Goal: Navigation & Orientation: Find specific page/section

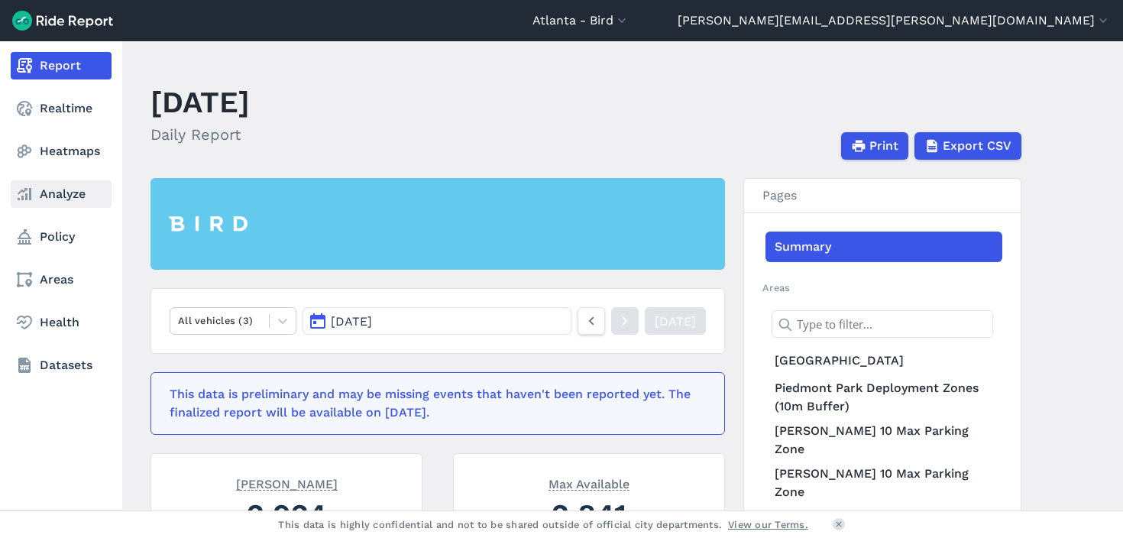
click at [72, 193] on link "Analyze" at bounding box center [61, 193] width 101 height 27
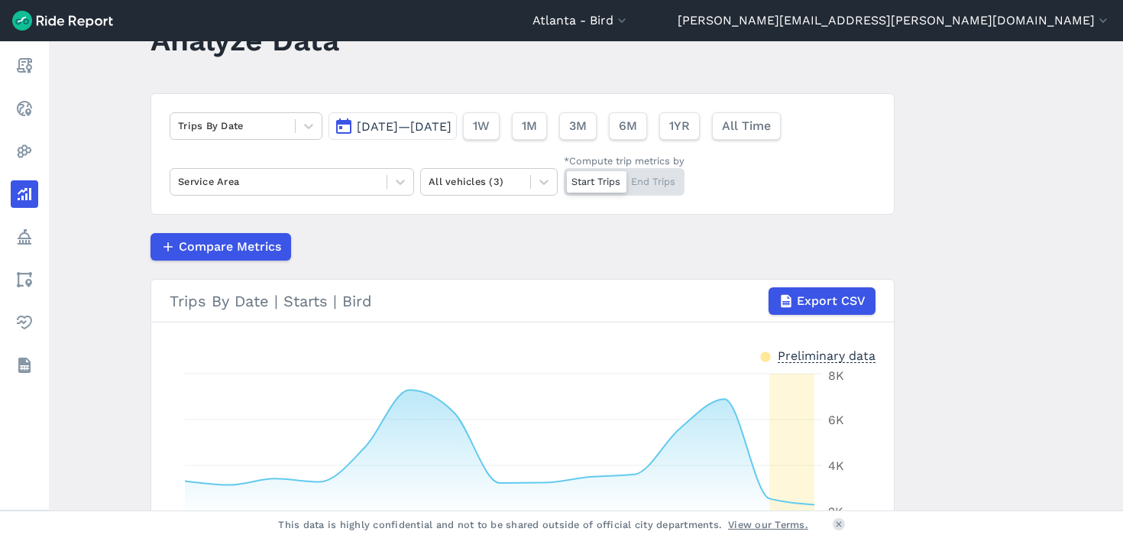
scroll to position [40, 0]
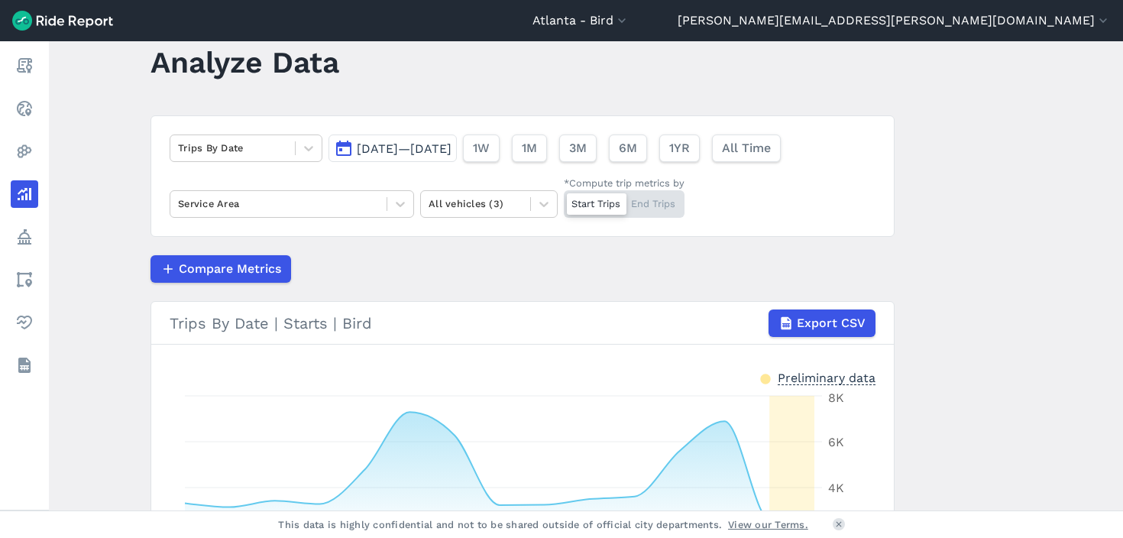
click at [451, 149] on span "[DATE]—[DATE]" at bounding box center [404, 148] width 95 height 15
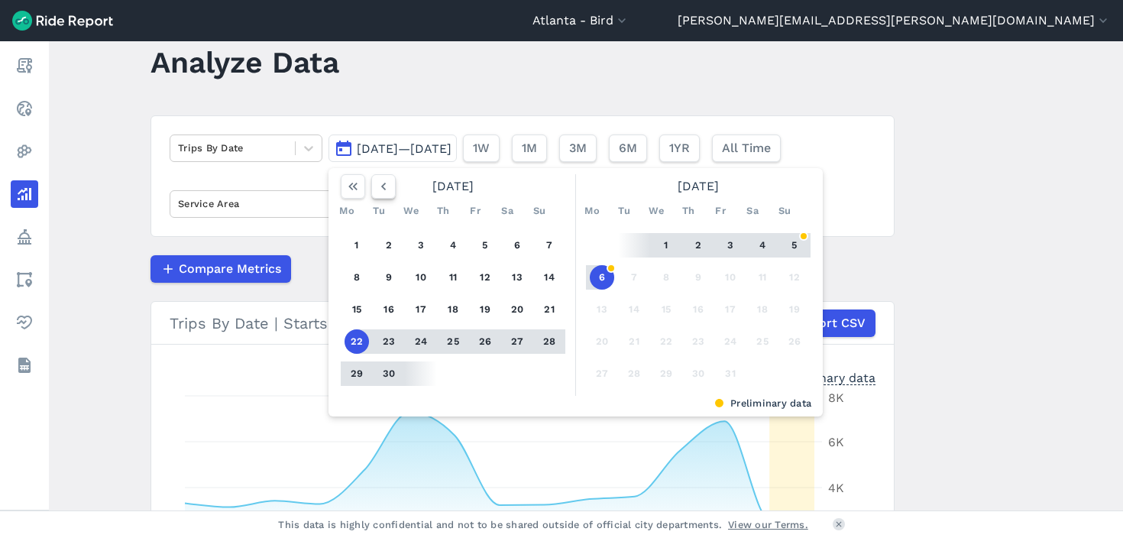
click at [386, 189] on icon "button" at bounding box center [383, 186] width 15 height 15
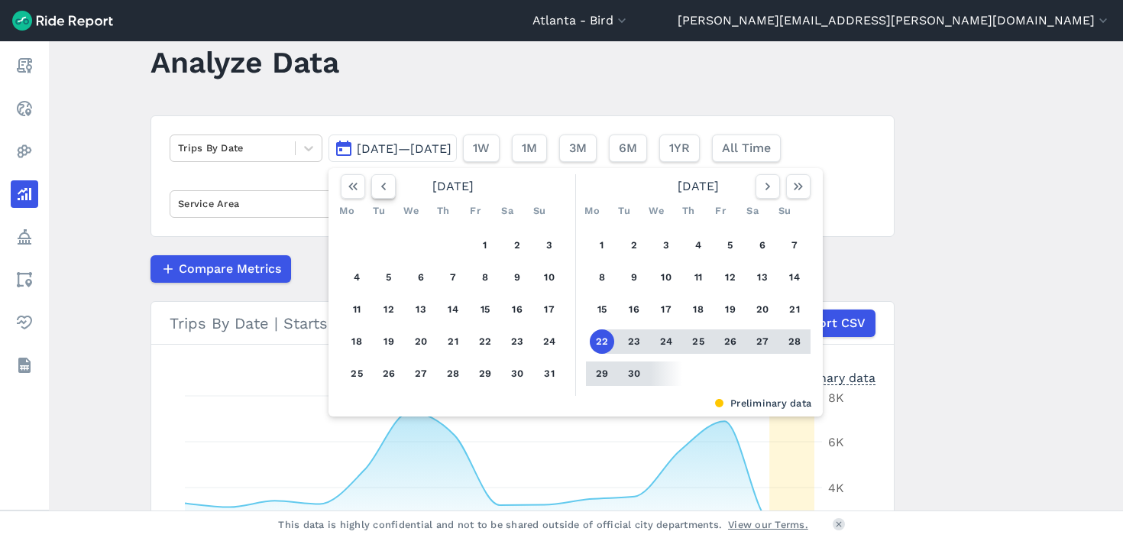
click at [386, 189] on icon "button" at bounding box center [383, 186] width 15 height 15
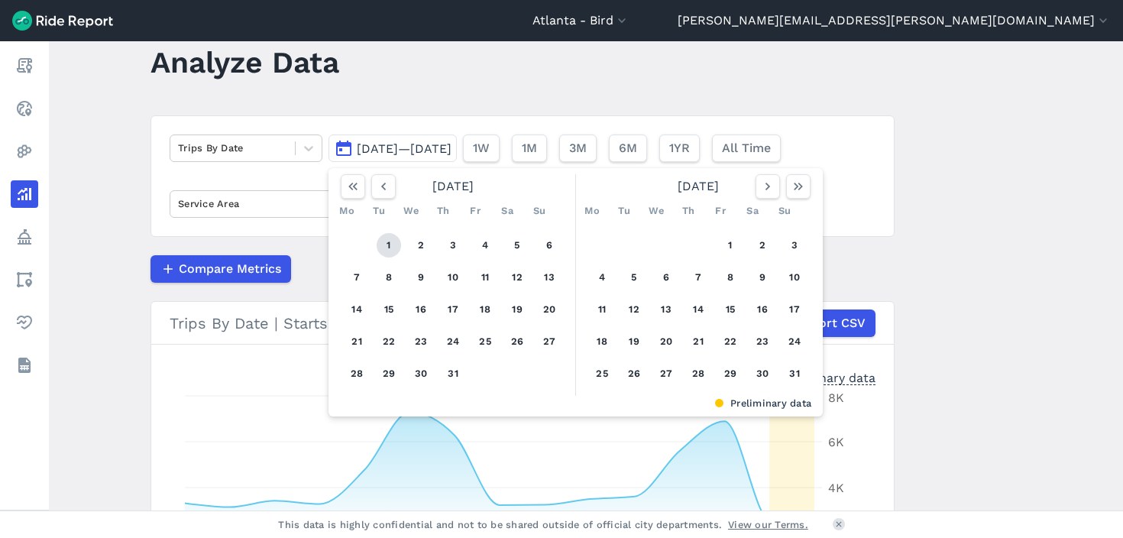
click at [390, 240] on button "1" at bounding box center [389, 245] width 24 height 24
click at [770, 189] on icon "button" at bounding box center [767, 186] width 15 height 15
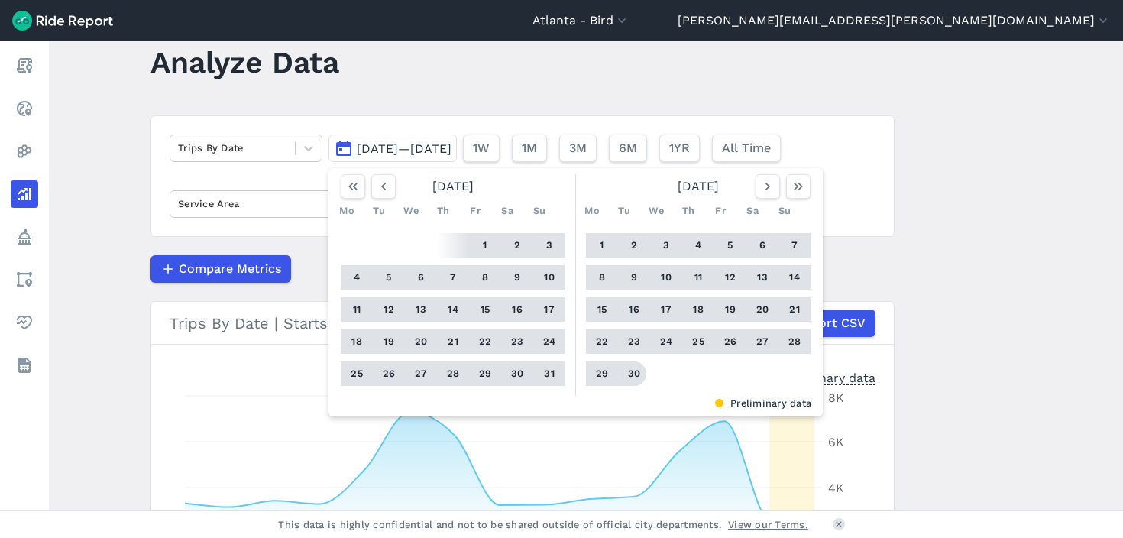
click at [622, 375] on button "30" at bounding box center [634, 373] width 24 height 24
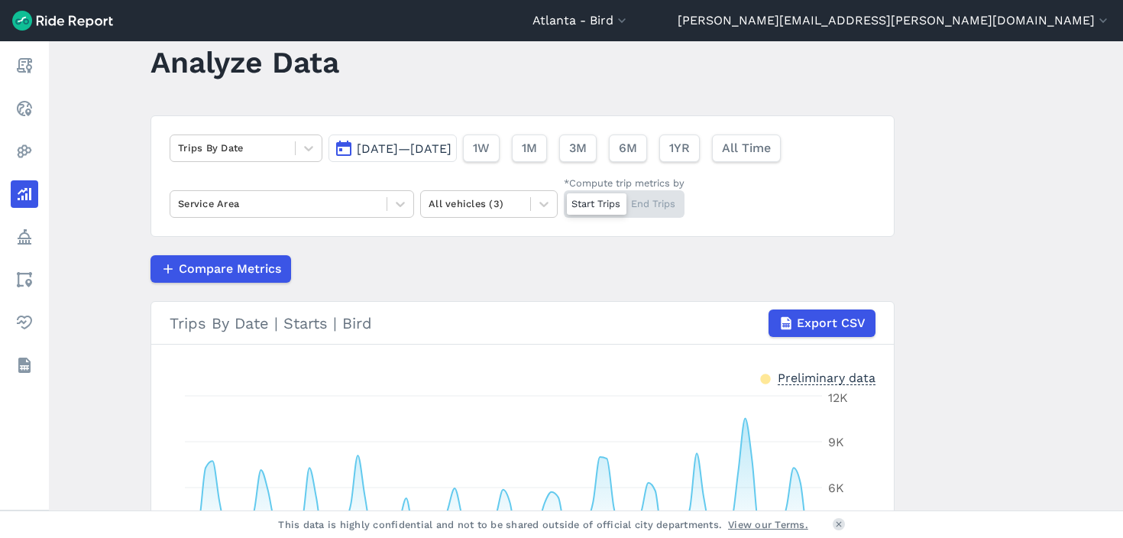
click at [782, 222] on div "Trips By Date [DATE]—[DATE] 1W 1M 3M 6M 1YR All Time Service Area All vehicles …" at bounding box center [522, 175] width 744 height 121
click at [584, 253] on article "Trips By Date [DATE]—[DATE] 1W 1M 3M 6M 1YR All Time Service Area All vehicles …" at bounding box center [522, 406] width 744 height 582
click at [602, 203] on div at bounding box center [597, 203] width 60 height 21
click at [564, 200] on input "*Compute trip metrics by Start Trips End Trips" at bounding box center [564, 195] width 0 height 10
click at [536, 208] on icon at bounding box center [543, 203] width 15 height 15
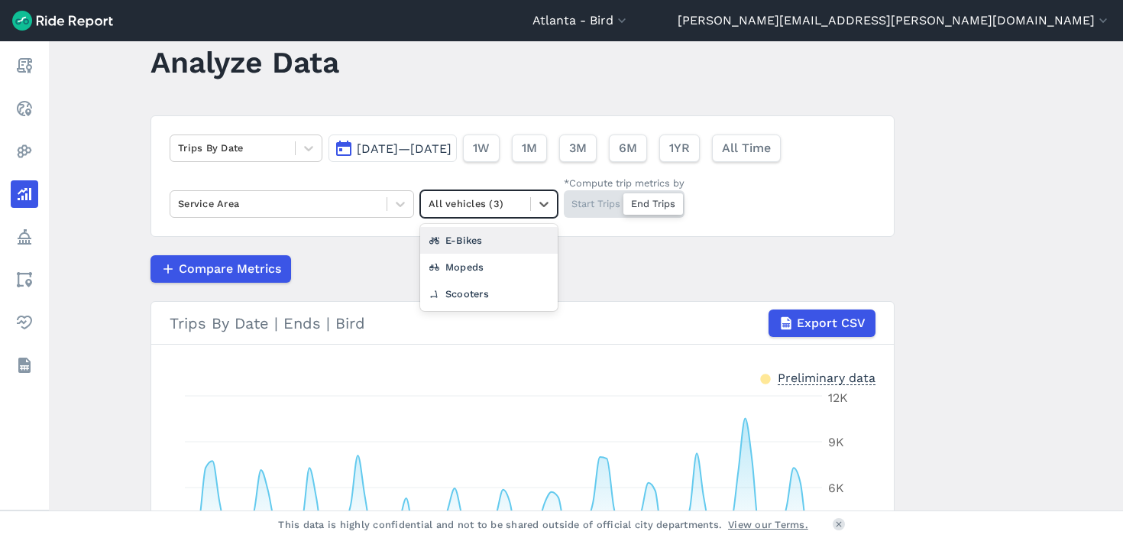
click at [596, 259] on div "Compare Metrics" at bounding box center [522, 268] width 744 height 27
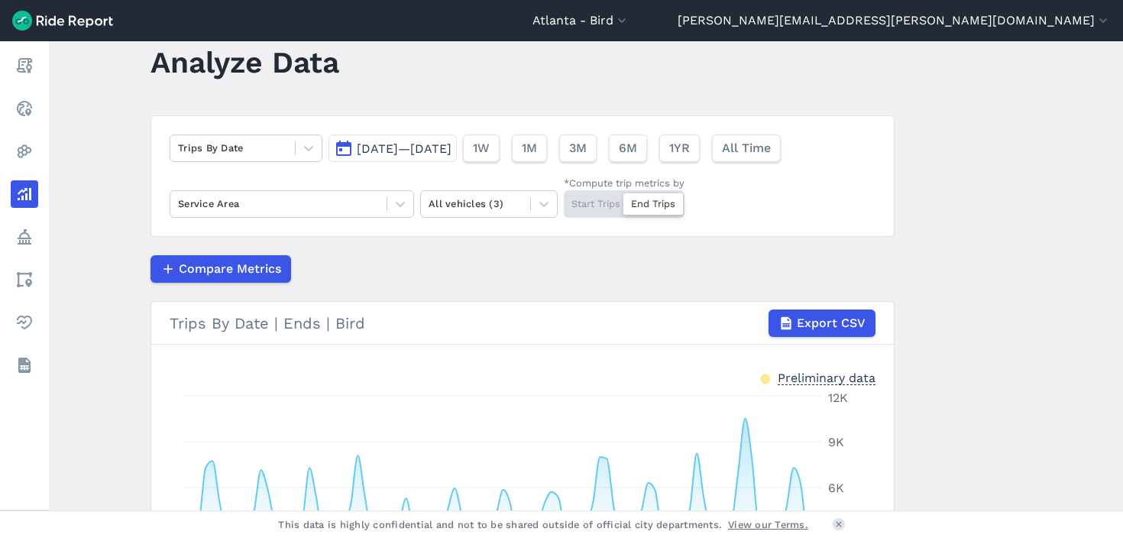
click at [971, 219] on main "Analyze Data Trips By Date [DATE]—[DATE] 1W 1M 3M 6M 1YR All Time Service Area …" at bounding box center [586, 275] width 1074 height 469
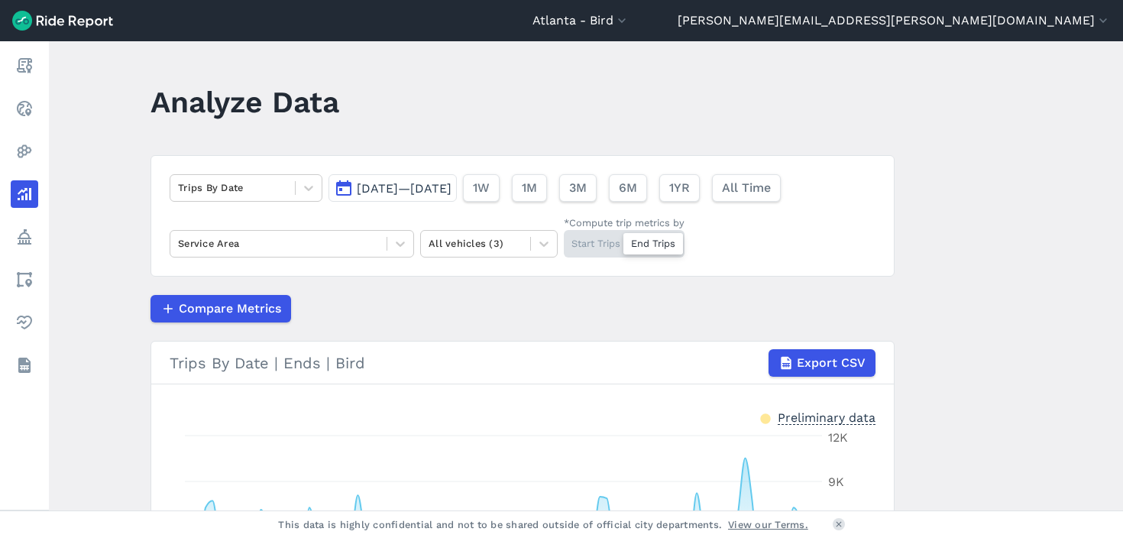
click at [971, 223] on main "Analyze Data Trips By Date [DATE]—[DATE] 1W 1M 3M 6M 1YR All Time Service Area …" at bounding box center [586, 275] width 1074 height 469
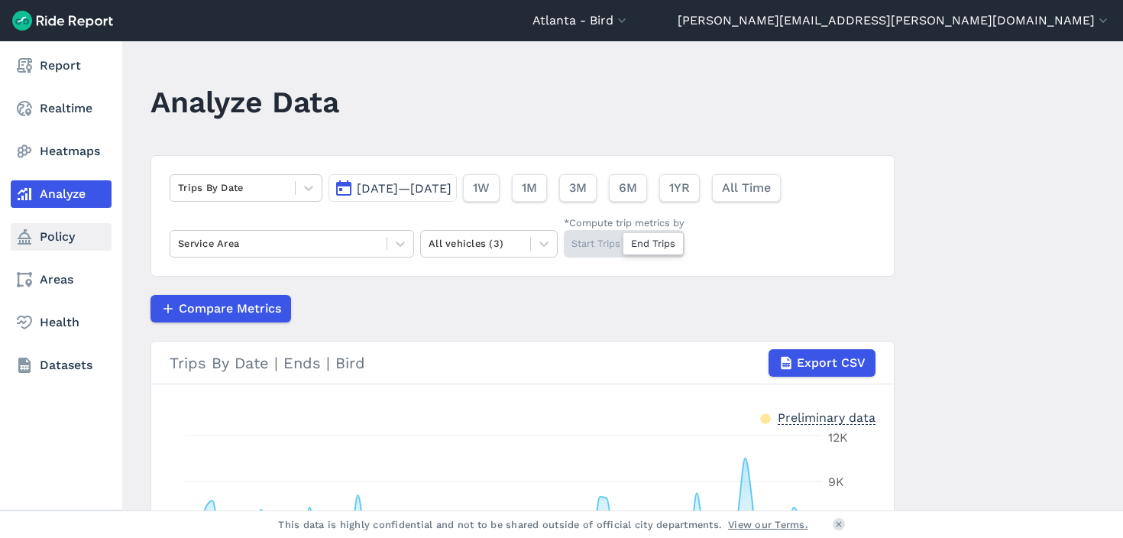
click at [33, 238] on icon at bounding box center [24, 237] width 18 height 18
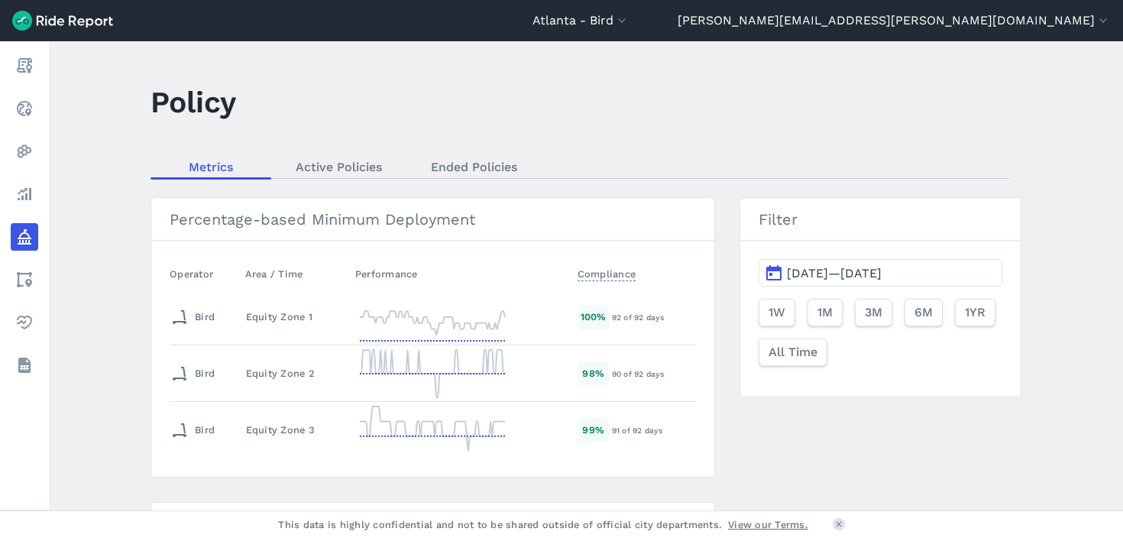
click at [603, 102] on header "Policy" at bounding box center [594, 107] width 889 height 59
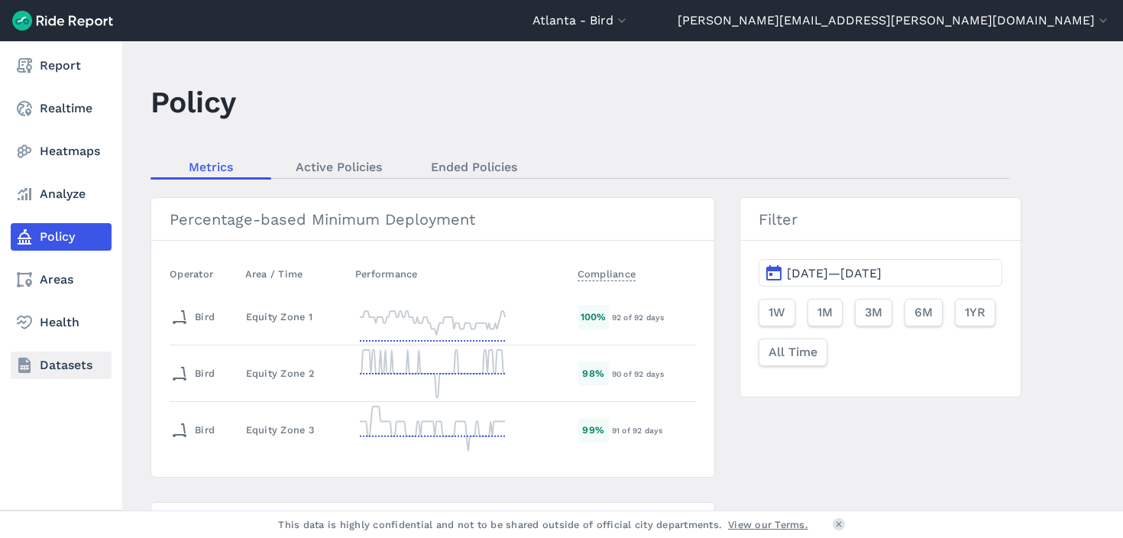
click at [53, 370] on link "Datasets" at bounding box center [61, 364] width 101 height 27
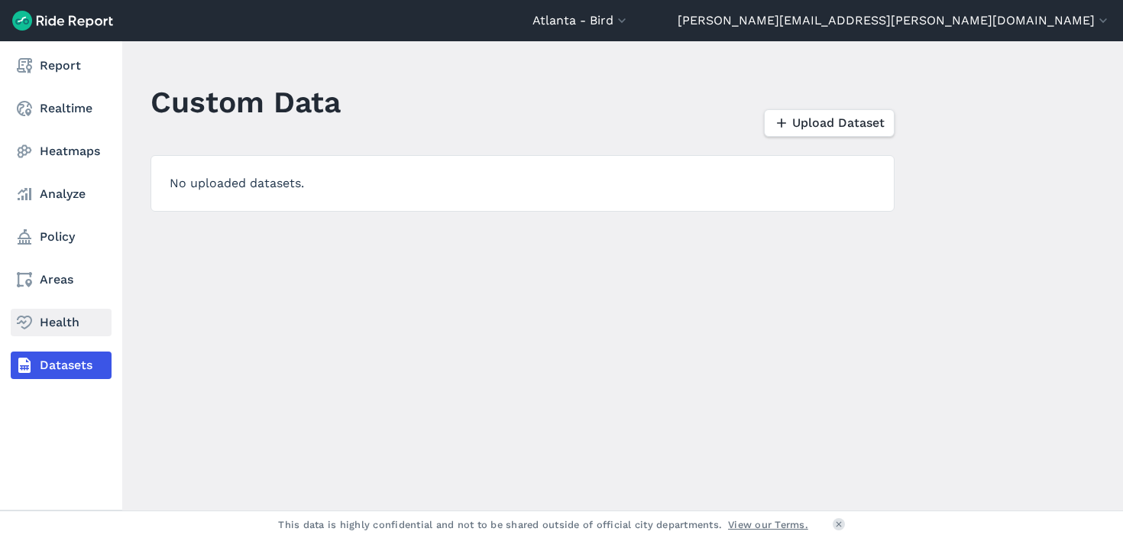
click at [63, 328] on link "Health" at bounding box center [61, 322] width 101 height 27
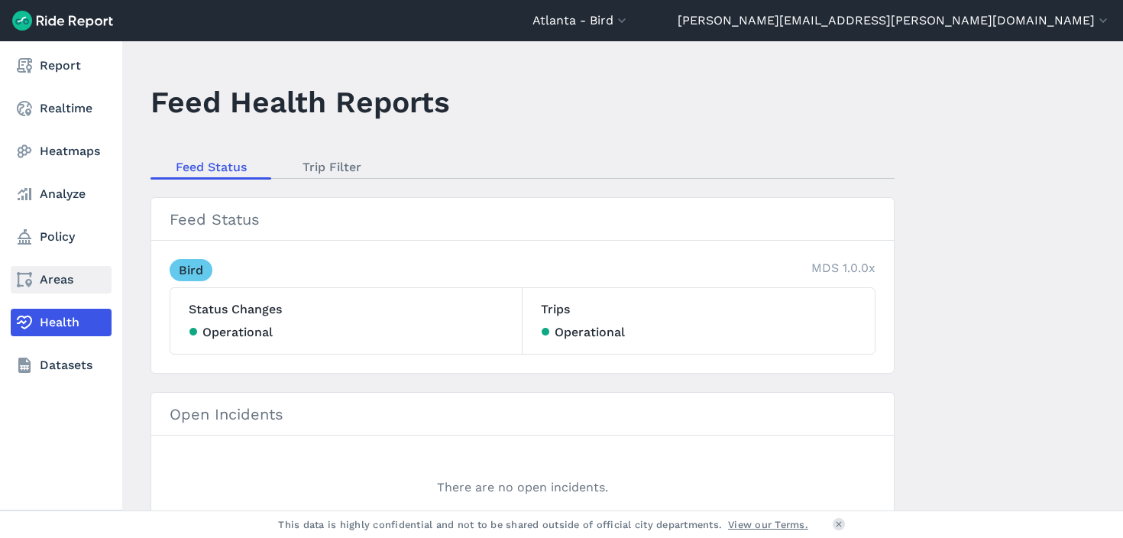
click at [63, 280] on link "Areas" at bounding box center [61, 279] width 101 height 27
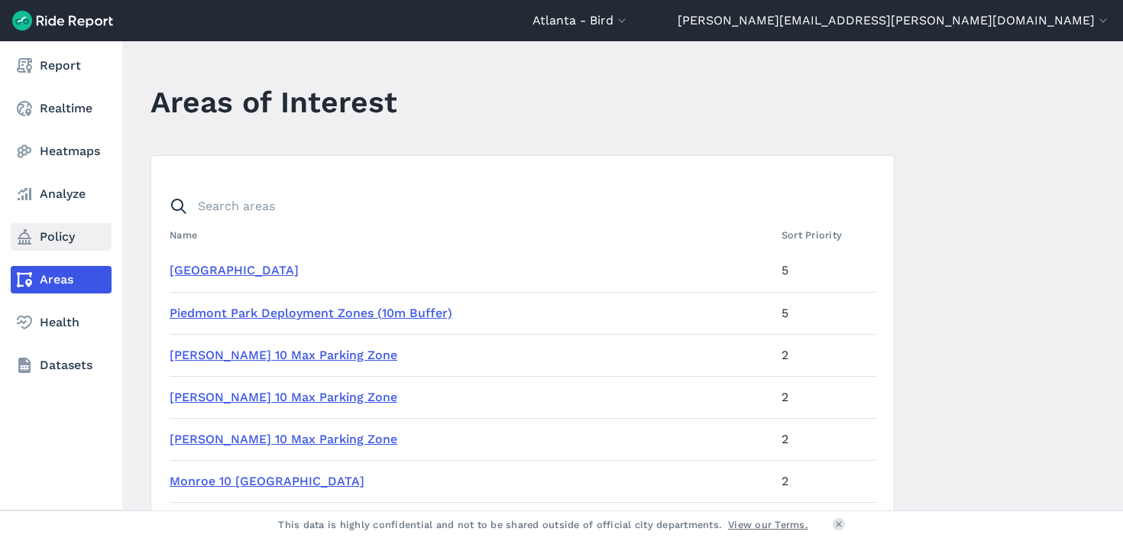
click at [65, 234] on link "Policy" at bounding box center [61, 236] width 101 height 27
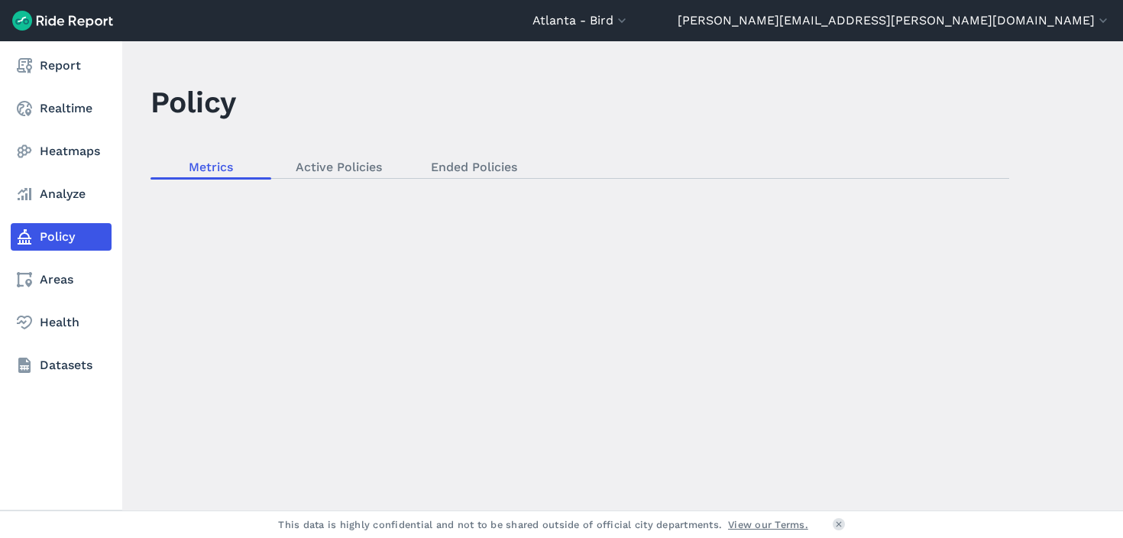
click at [65, 234] on link "Policy" at bounding box center [61, 236] width 101 height 27
click at [69, 194] on link "Analyze" at bounding box center [61, 193] width 101 height 27
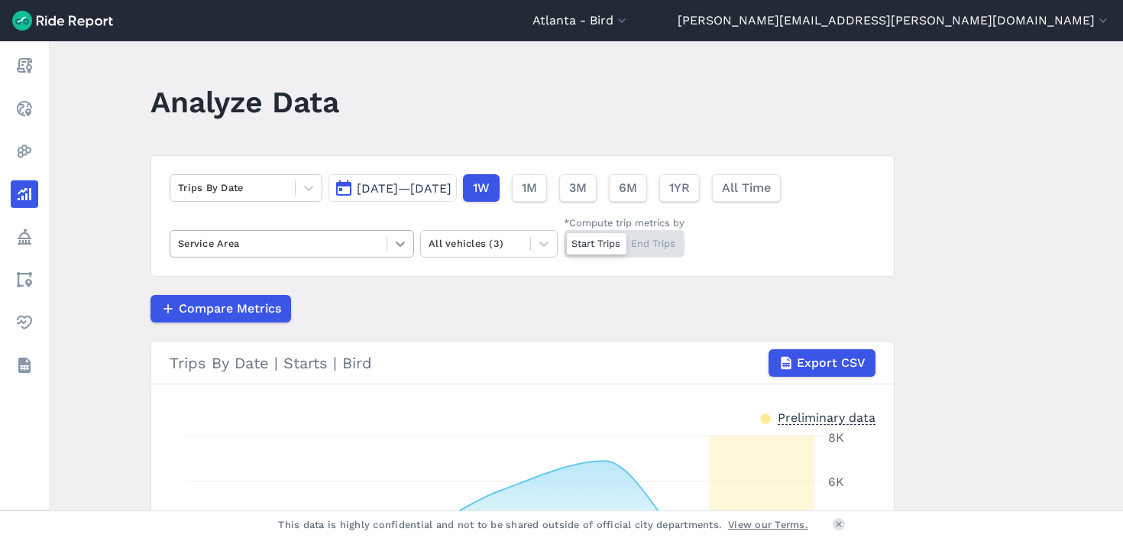
click at [393, 238] on icon at bounding box center [400, 243] width 15 height 15
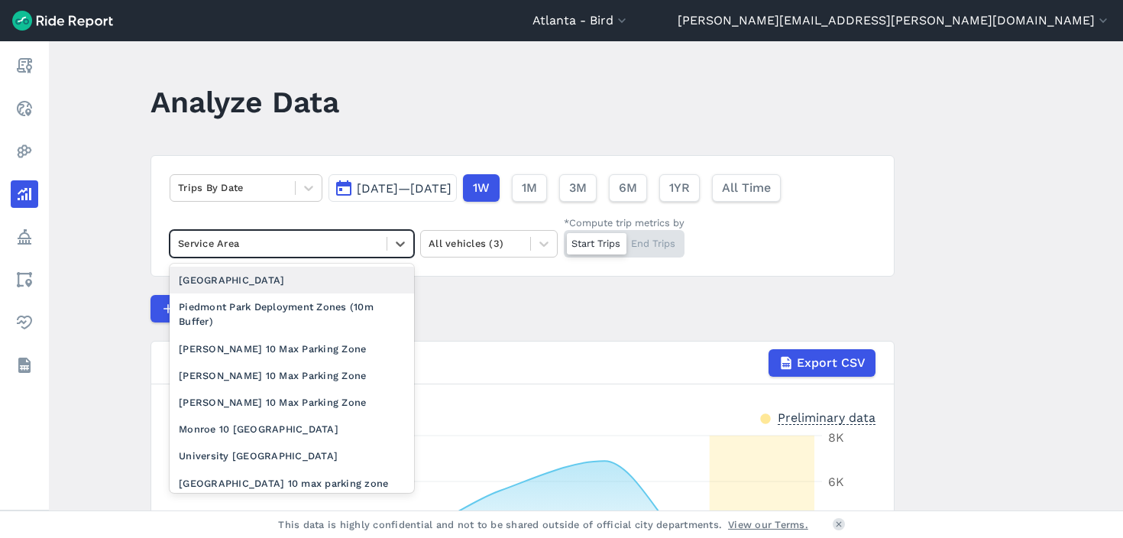
click at [406, 99] on header "Analyze Data" at bounding box center [531, 107] width 762 height 59
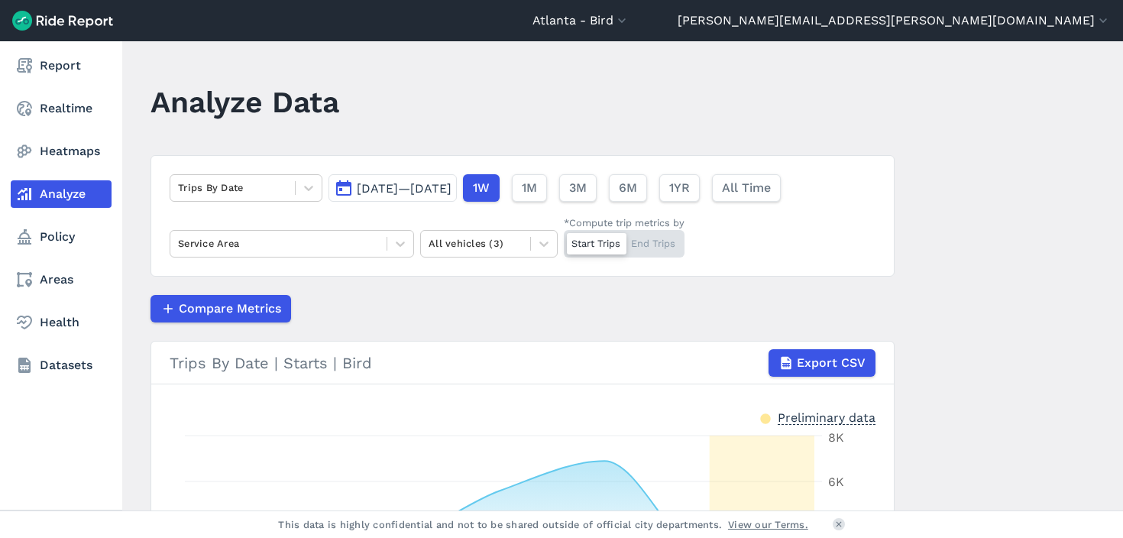
click at [24, 165] on nav "Report Realtime Heatmaps Analyze Policy Areas Health Datasets" at bounding box center [61, 215] width 122 height 348
click at [35, 160] on link "Heatmaps" at bounding box center [61, 150] width 101 height 27
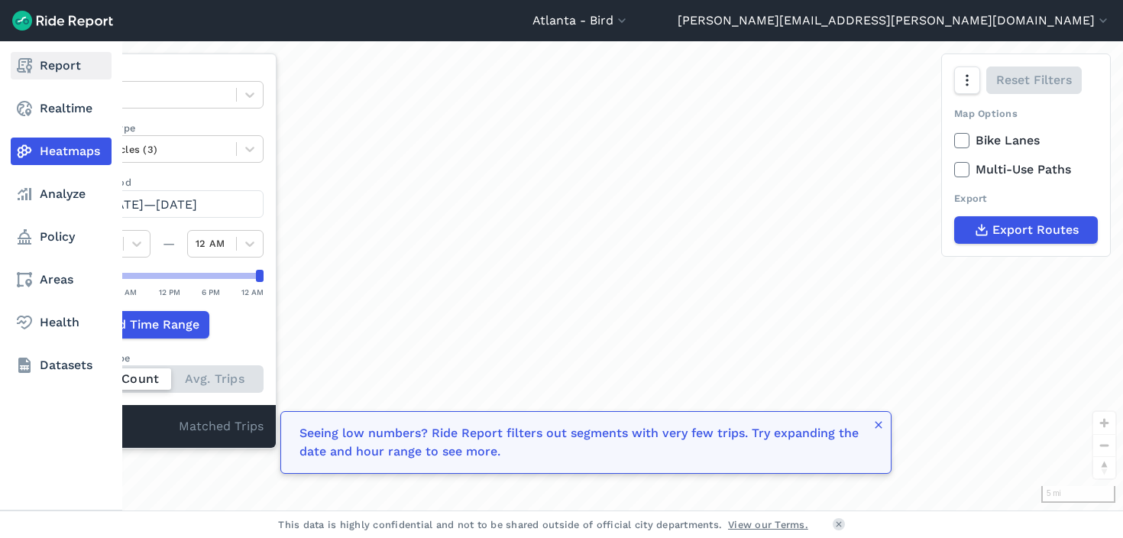
click at [60, 55] on link "Report" at bounding box center [61, 65] width 101 height 27
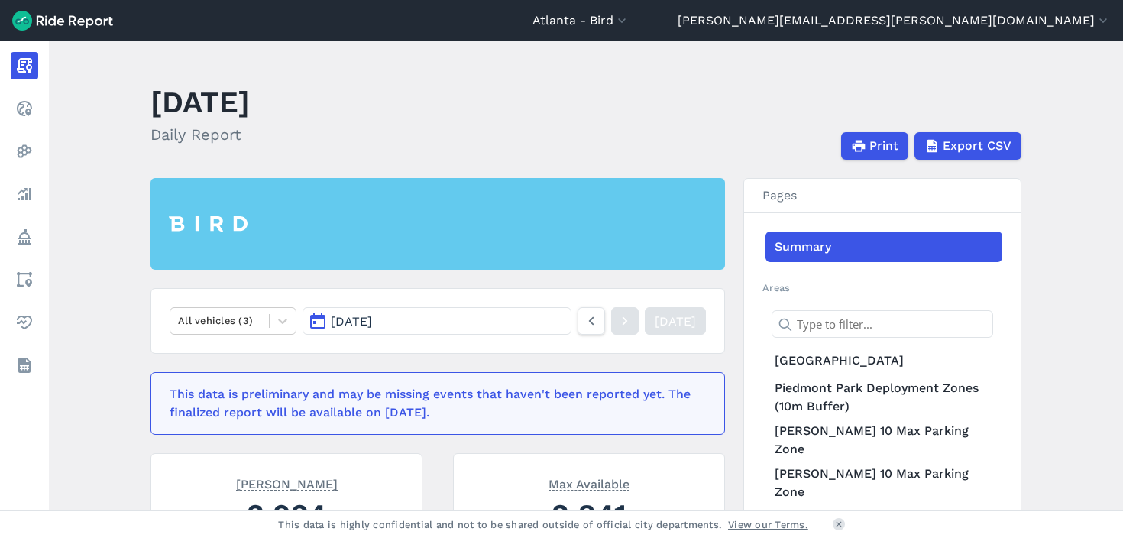
click at [629, 59] on main "[DATE] Daily Report Print Export CSV All vehicles (3) [DATE] [DATE] This data i…" at bounding box center [586, 275] width 1074 height 469
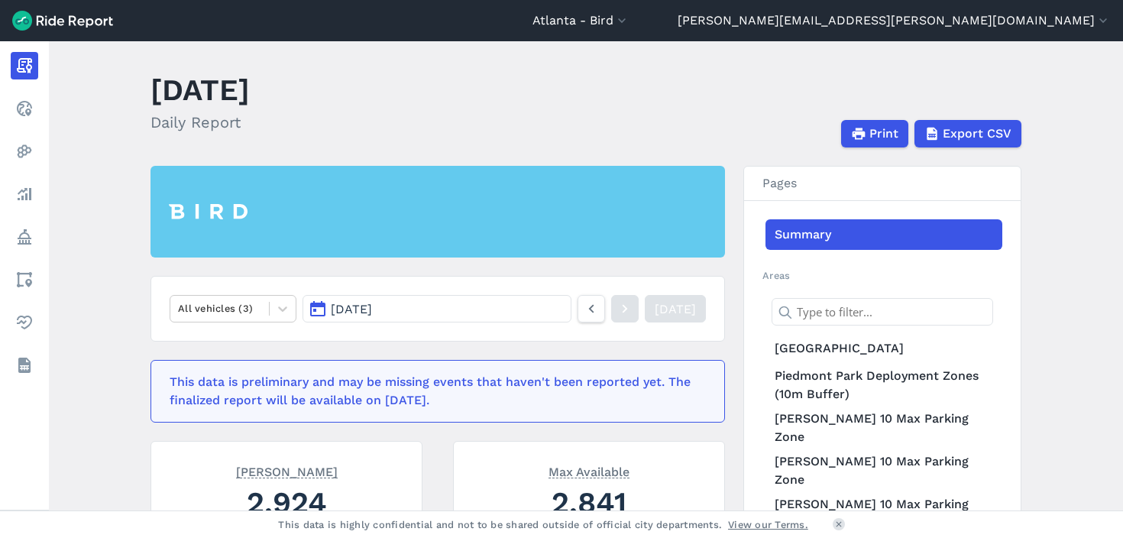
scroll to position [17, 0]
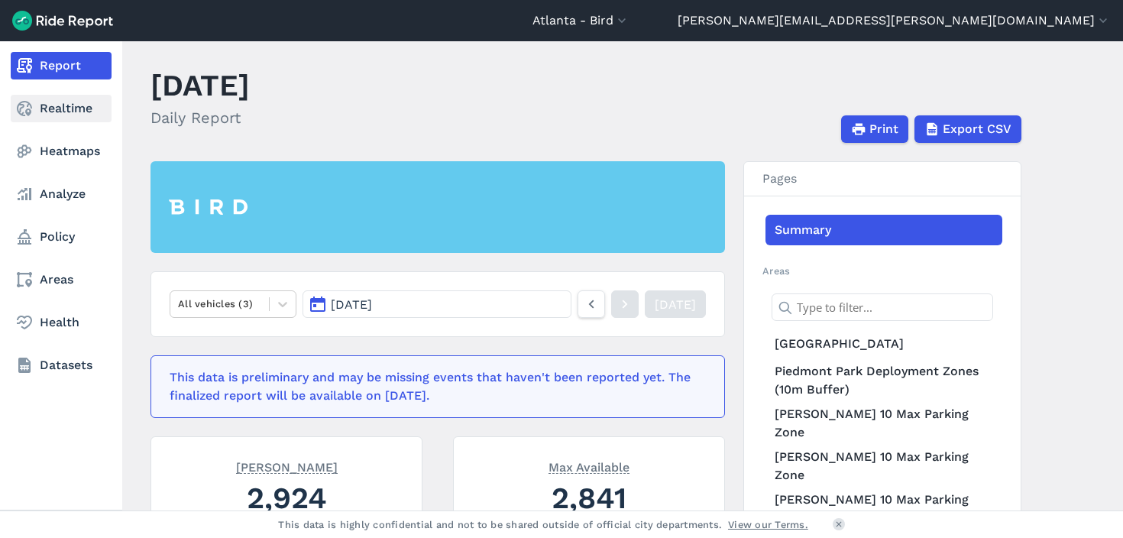
click at [40, 105] on link "Realtime" at bounding box center [61, 108] width 101 height 27
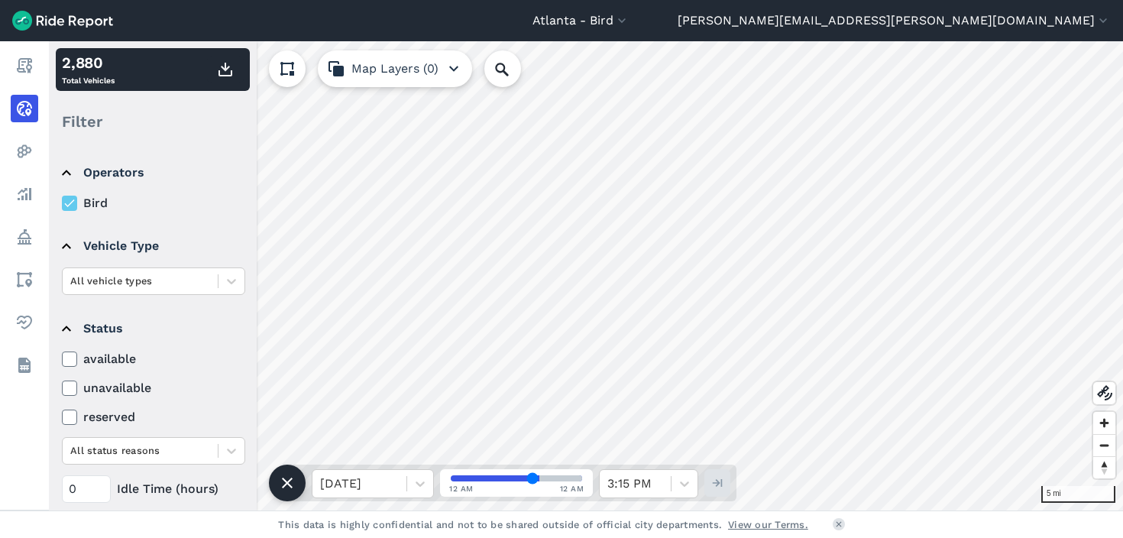
click at [923, 38] on header "[GEOGRAPHIC_DATA] - Bird All Service Areas [GEOGRAPHIC_DATA] - Bird [GEOGRAPHIC…" at bounding box center [561, 20] width 1123 height 41
click at [76, 172] on summary "Operators" at bounding box center [152, 172] width 181 height 43
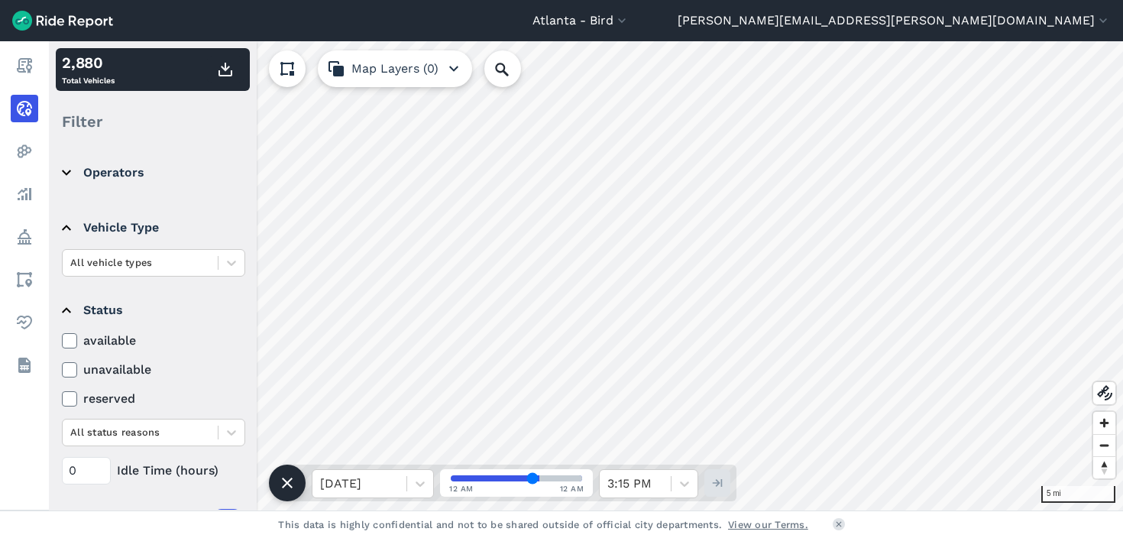
click at [76, 172] on summary "Operators" at bounding box center [152, 172] width 181 height 43
